Goal: Book appointment/travel/reservation

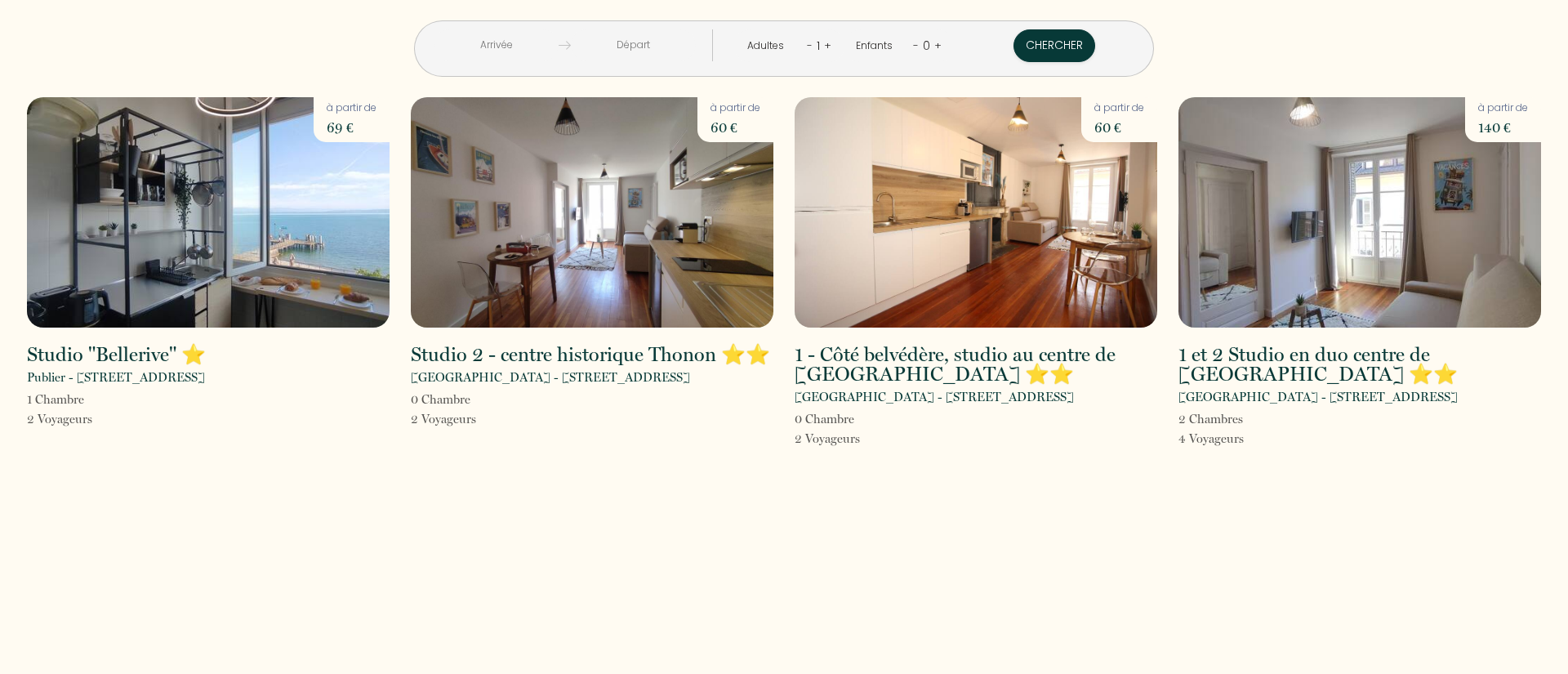
click at [1567, 145] on html "< [DATE] > Dim Lun Mar Mer Jeu Ven Sam 1 2 3 4 5 6 7 8 9 10 11 12 13 14 15 16 1…" at bounding box center [784, 337] width 1568 height 674
click at [1562, 153] on div "< [DATE] > Dim Lun Mar Mer Jeu Ven Sam 1 2 3 4 5 6 7 8 9 10 11 12 13 14 15 16 1…" at bounding box center [784, 337] width 1568 height 674
click at [185, 199] on img at bounding box center [207, 212] width 363 height 230
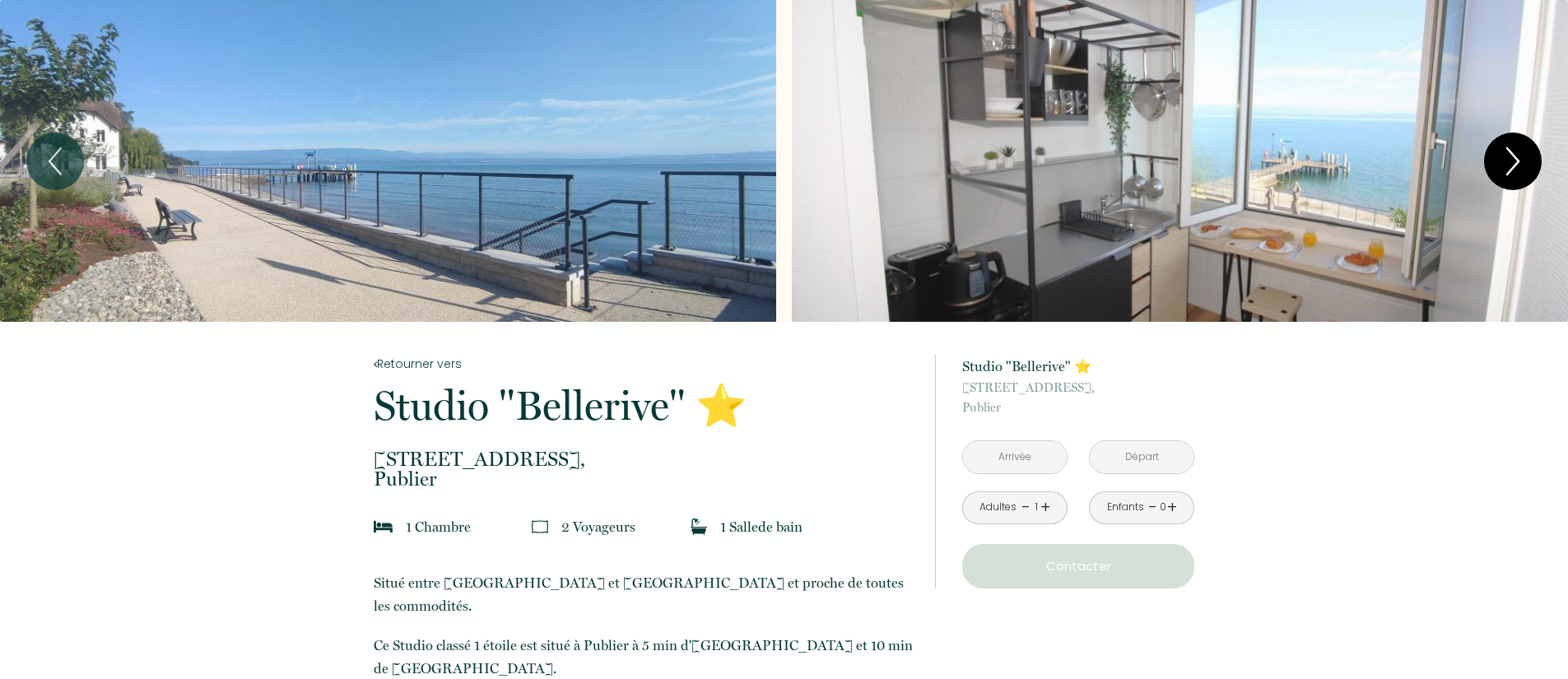
click at [1516, 153] on icon "Next" at bounding box center [1512, 161] width 34 height 49
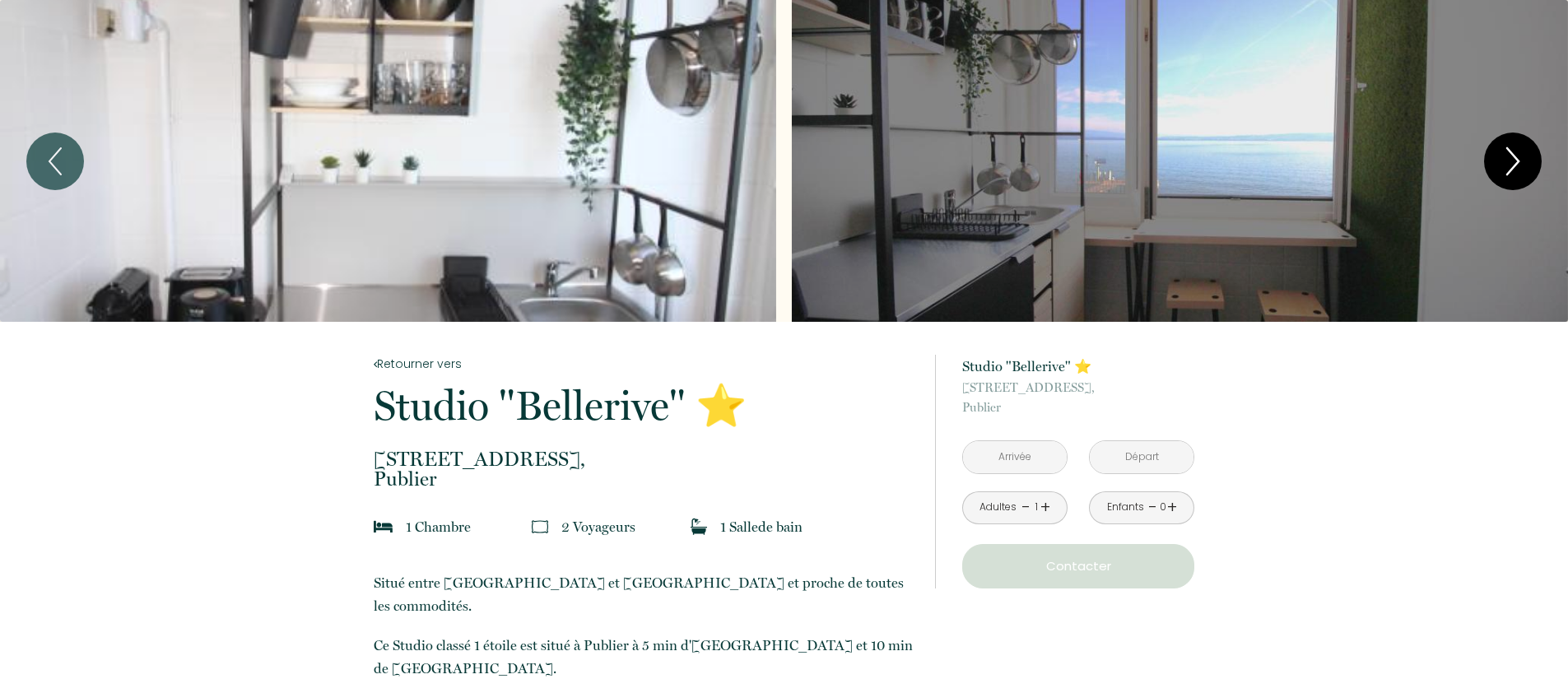
click at [1516, 154] on icon "Next" at bounding box center [1512, 161] width 34 height 49
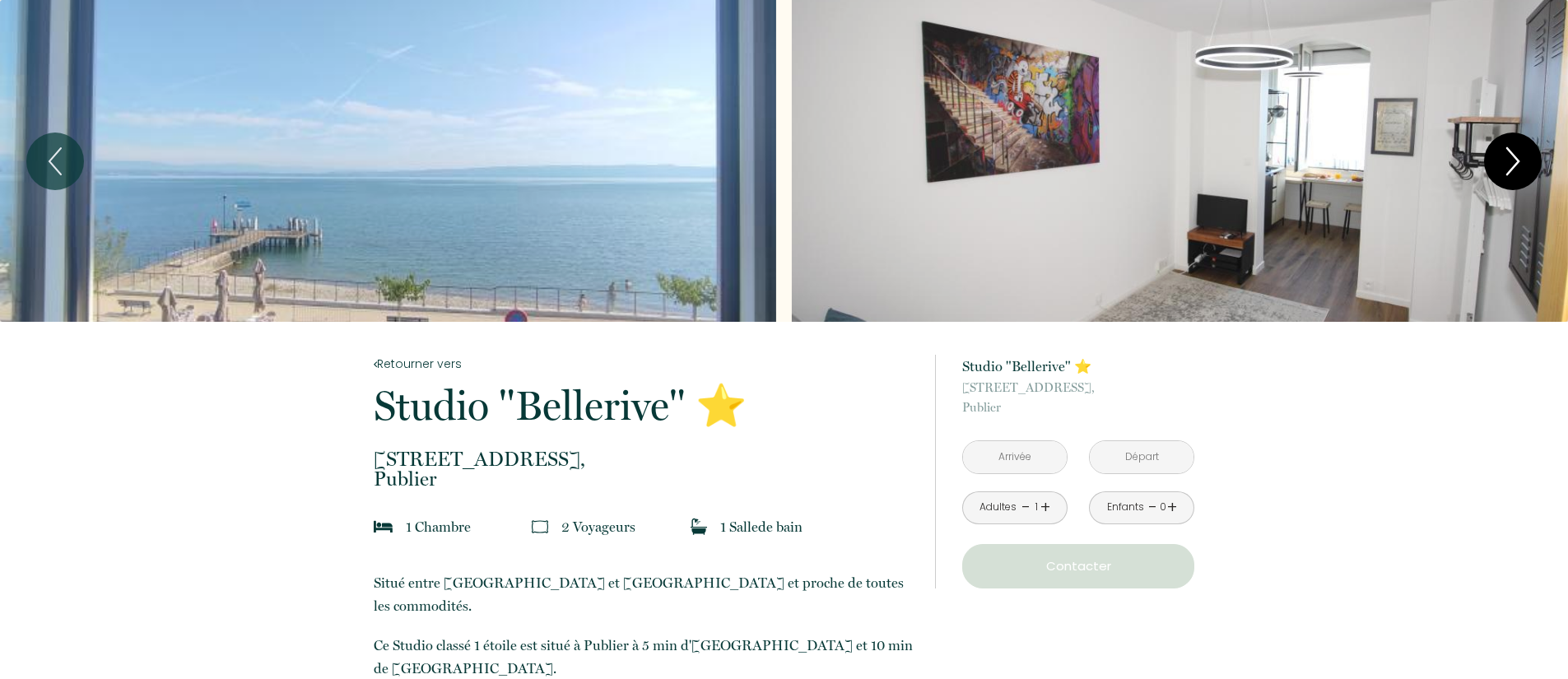
click at [1516, 154] on icon "Next" at bounding box center [1512, 161] width 34 height 49
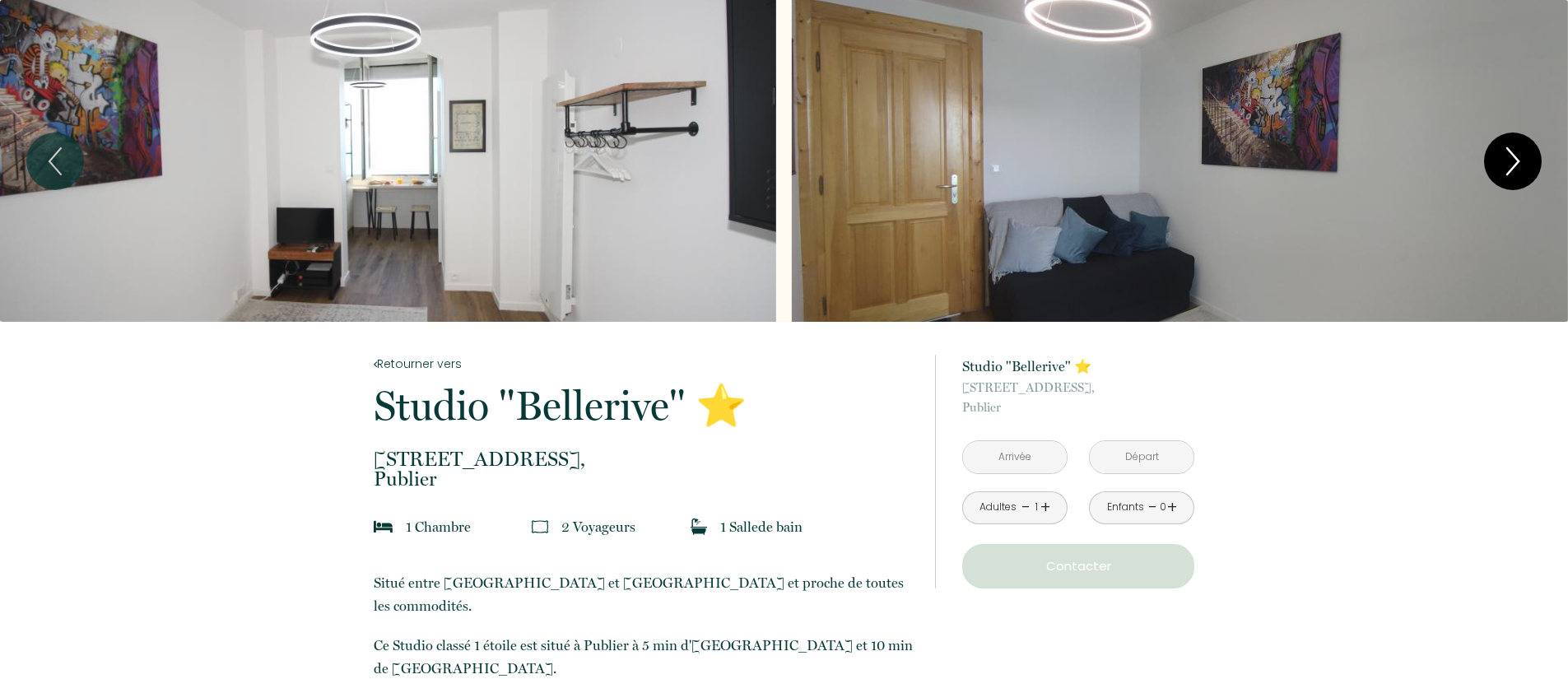
click at [1516, 154] on icon "Next" at bounding box center [1512, 161] width 34 height 49
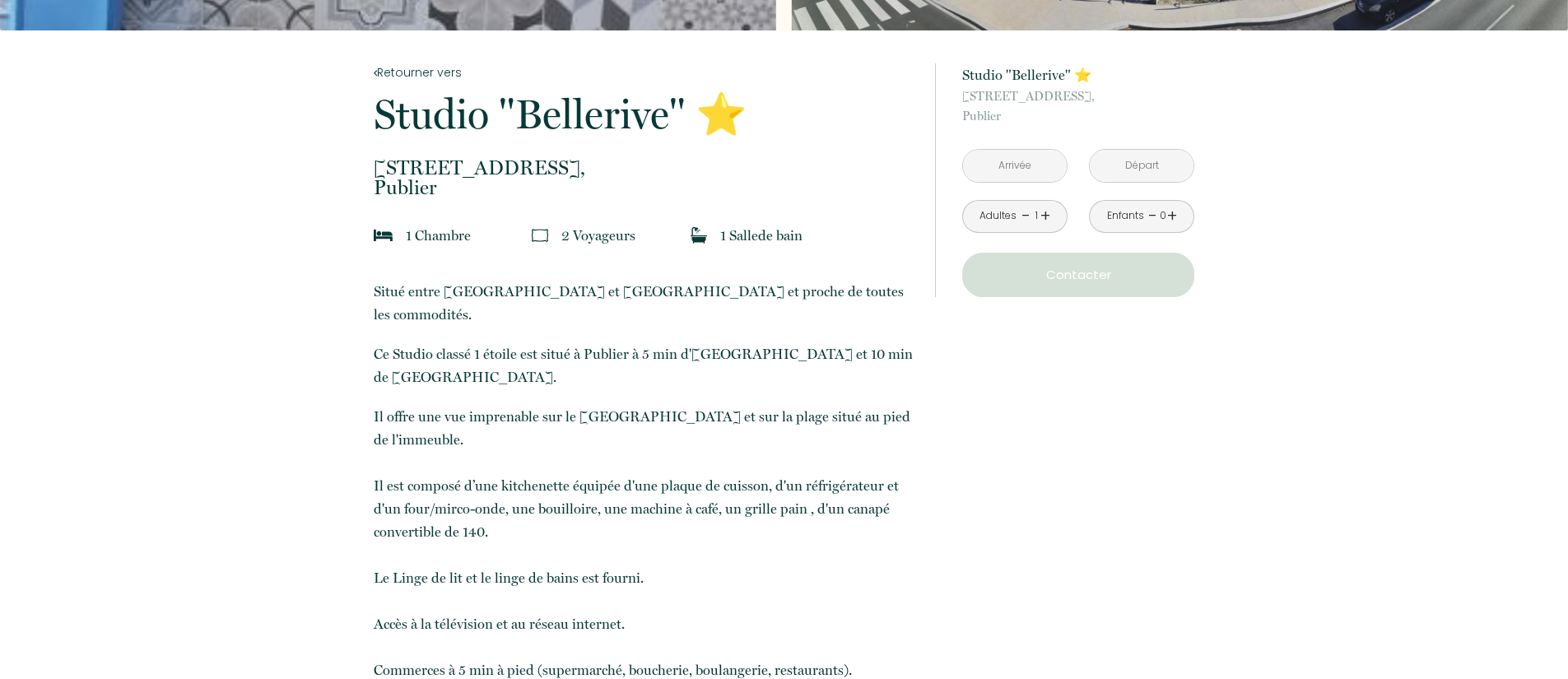
scroll to position [297, 0]
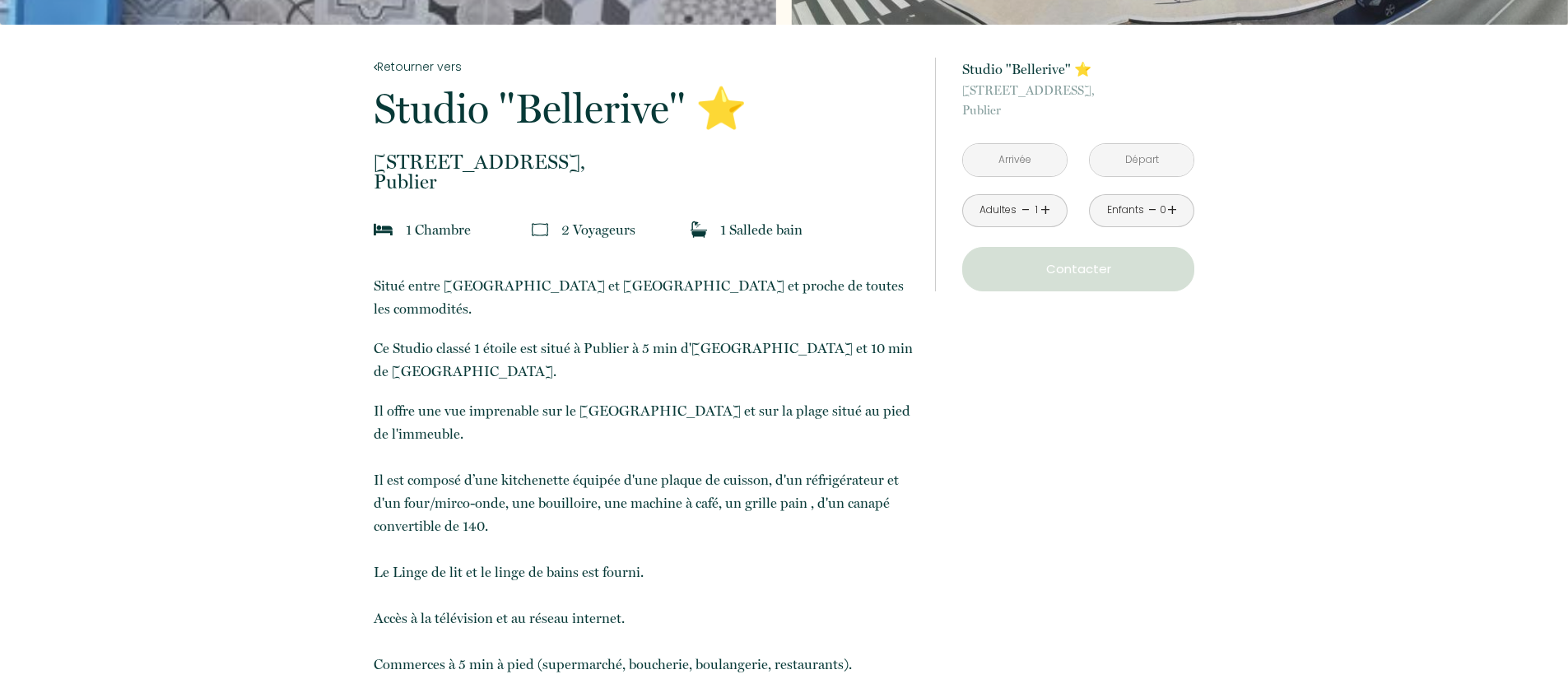
drag, startPoint x: 1556, startPoint y: 308, endPoint x: 1550, endPoint y: 347, distance: 39.5
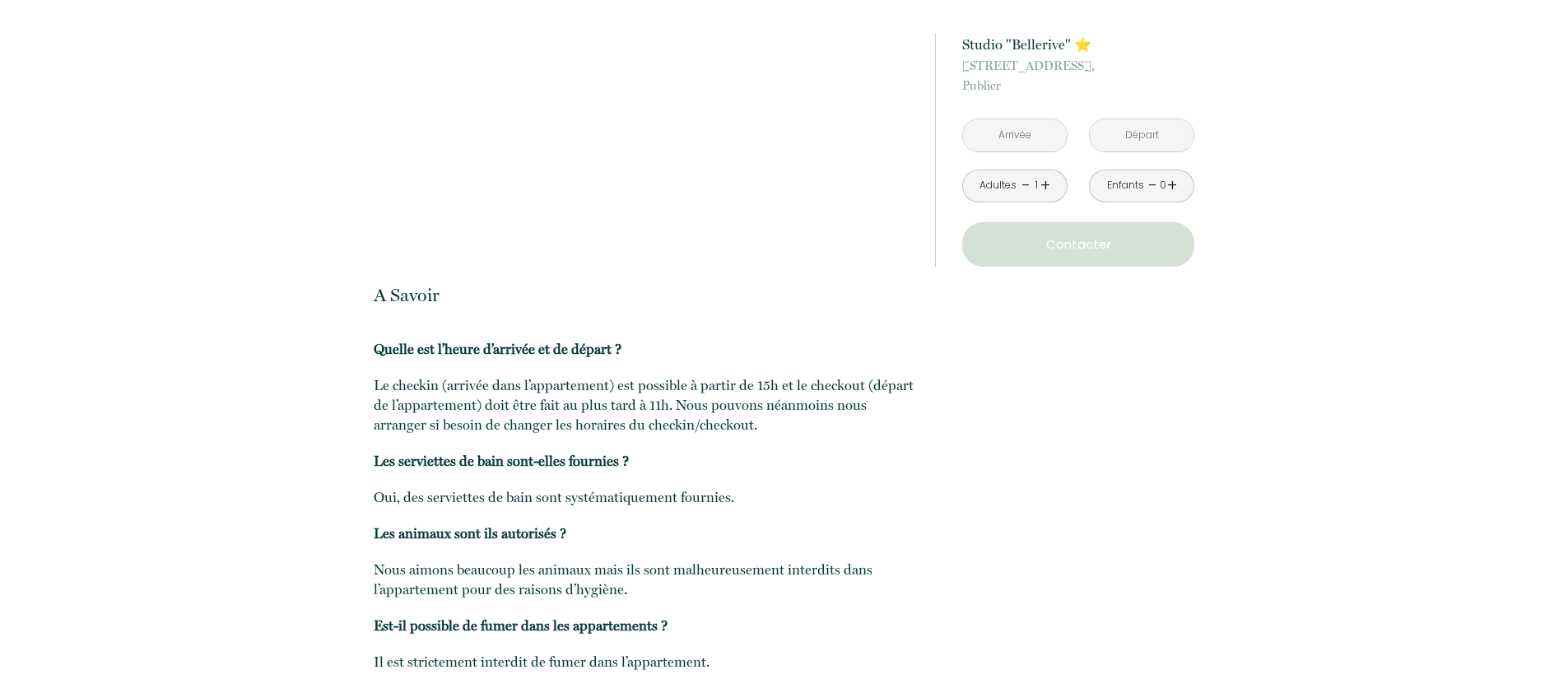
scroll to position [1734, 0]
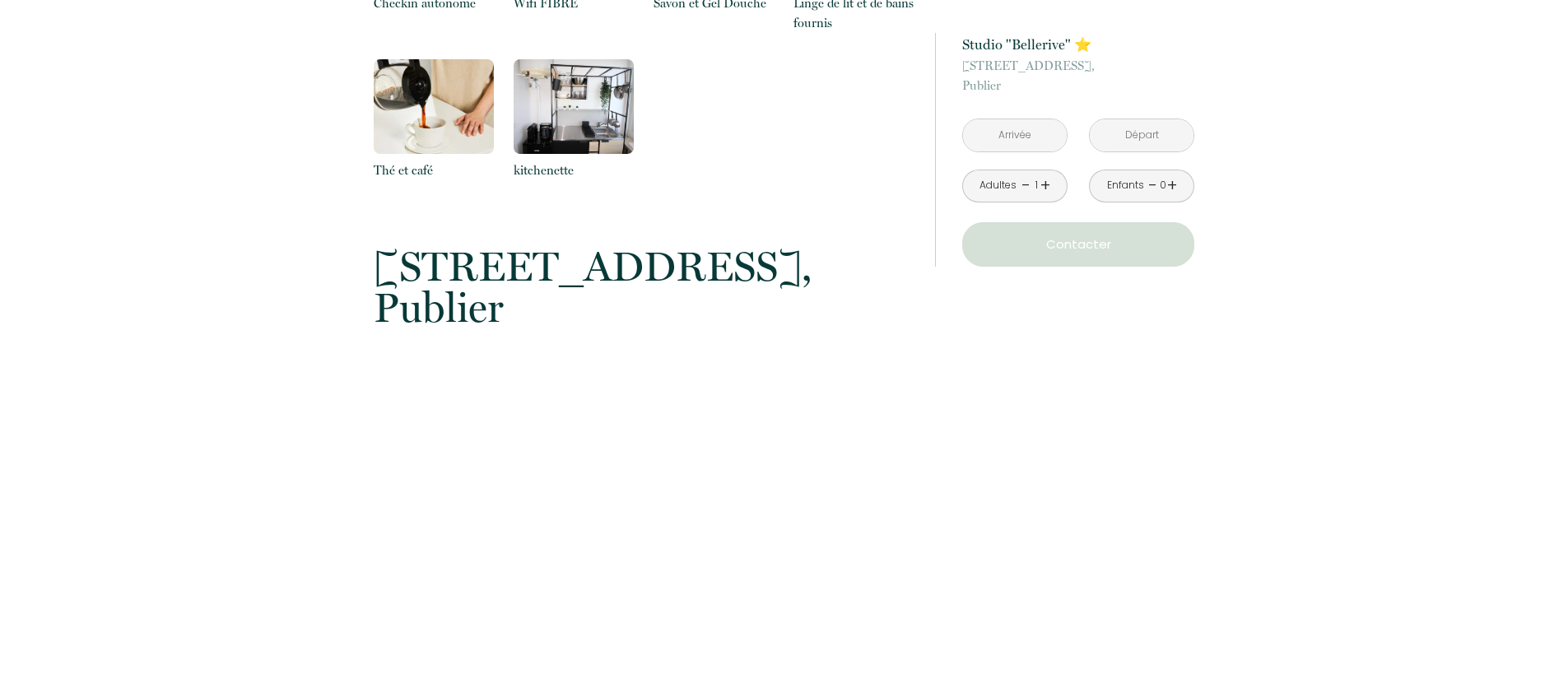
scroll to position [1305, 0]
